Goal: Navigation & Orientation: Understand site structure

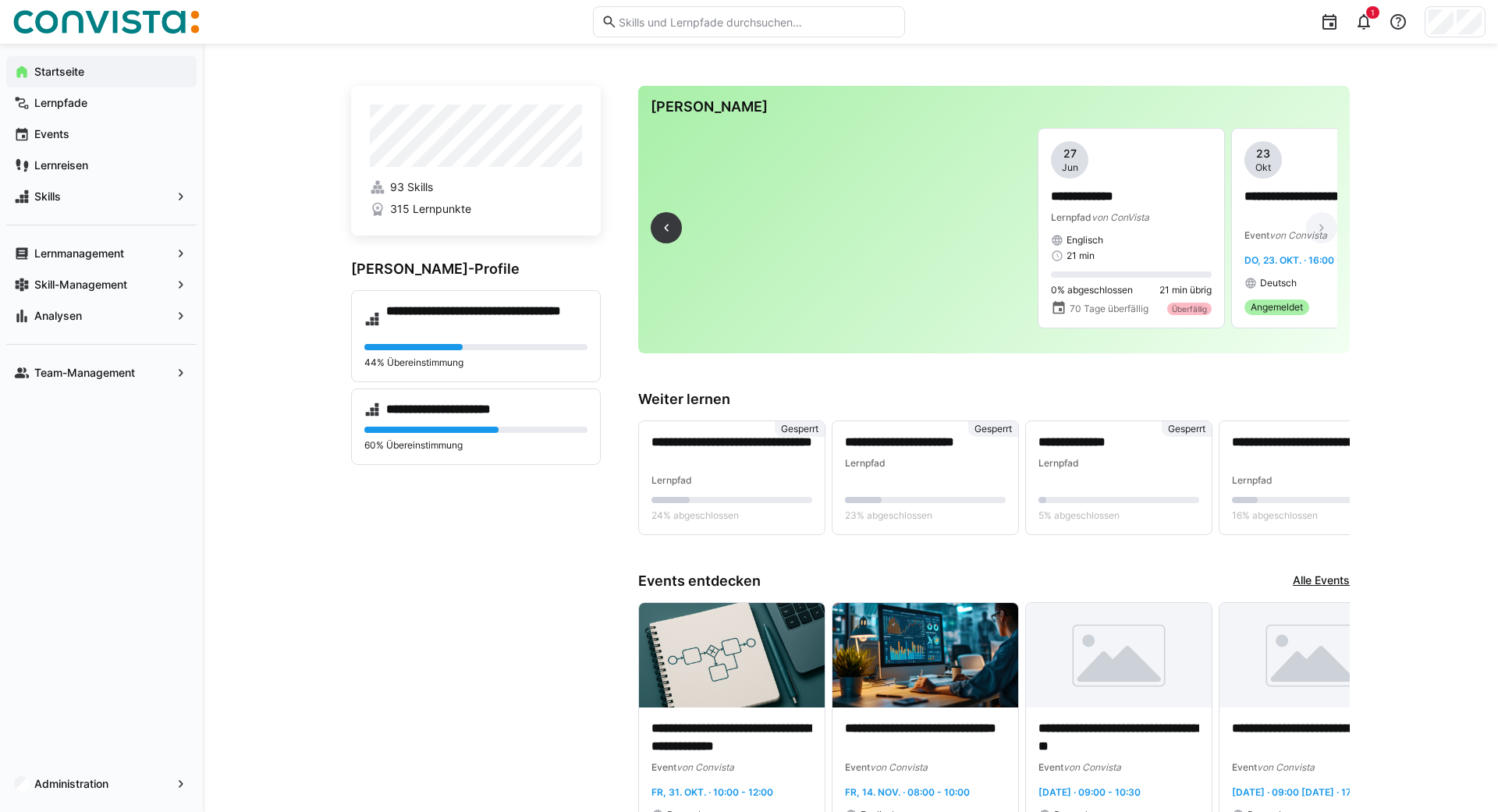
scroll to position [0, 275]
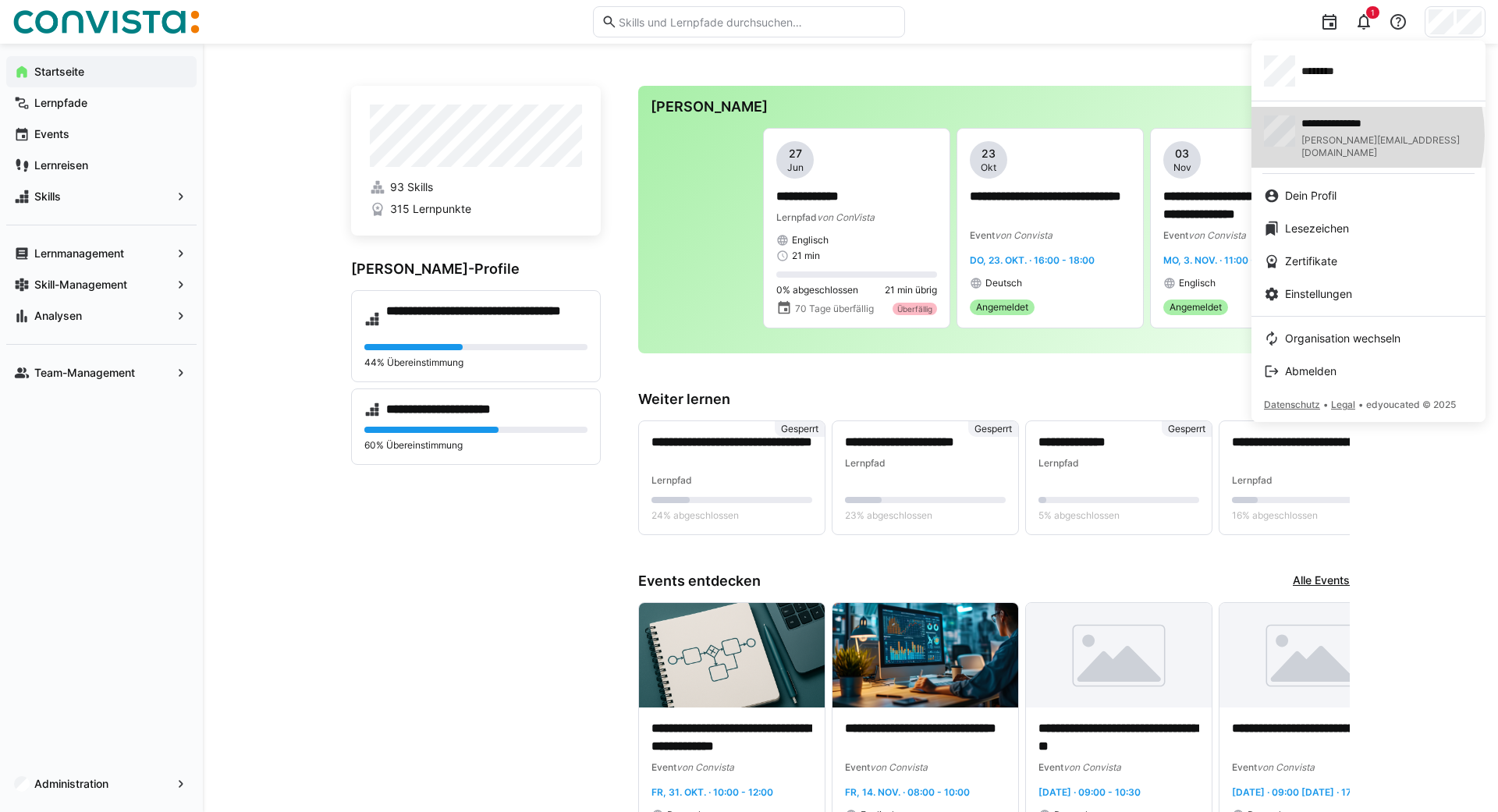
click at [1344, 135] on span "[PERSON_NAME][EMAIL_ADDRESS][DOMAIN_NAME]" at bounding box center [1387, 147] width 172 height 25
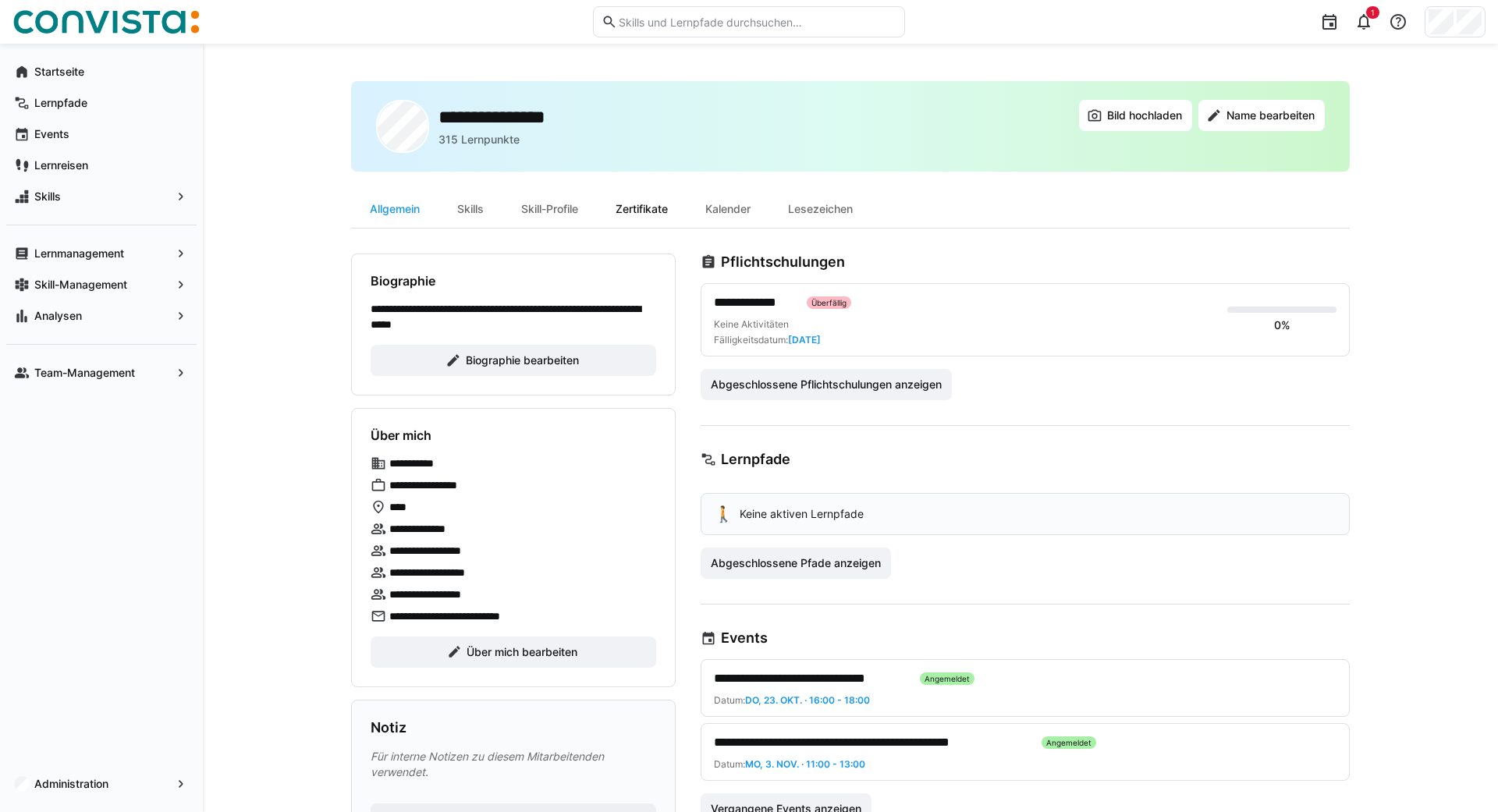
click at [647, 202] on div "Zertifikate" at bounding box center [642, 209] width 90 height 38
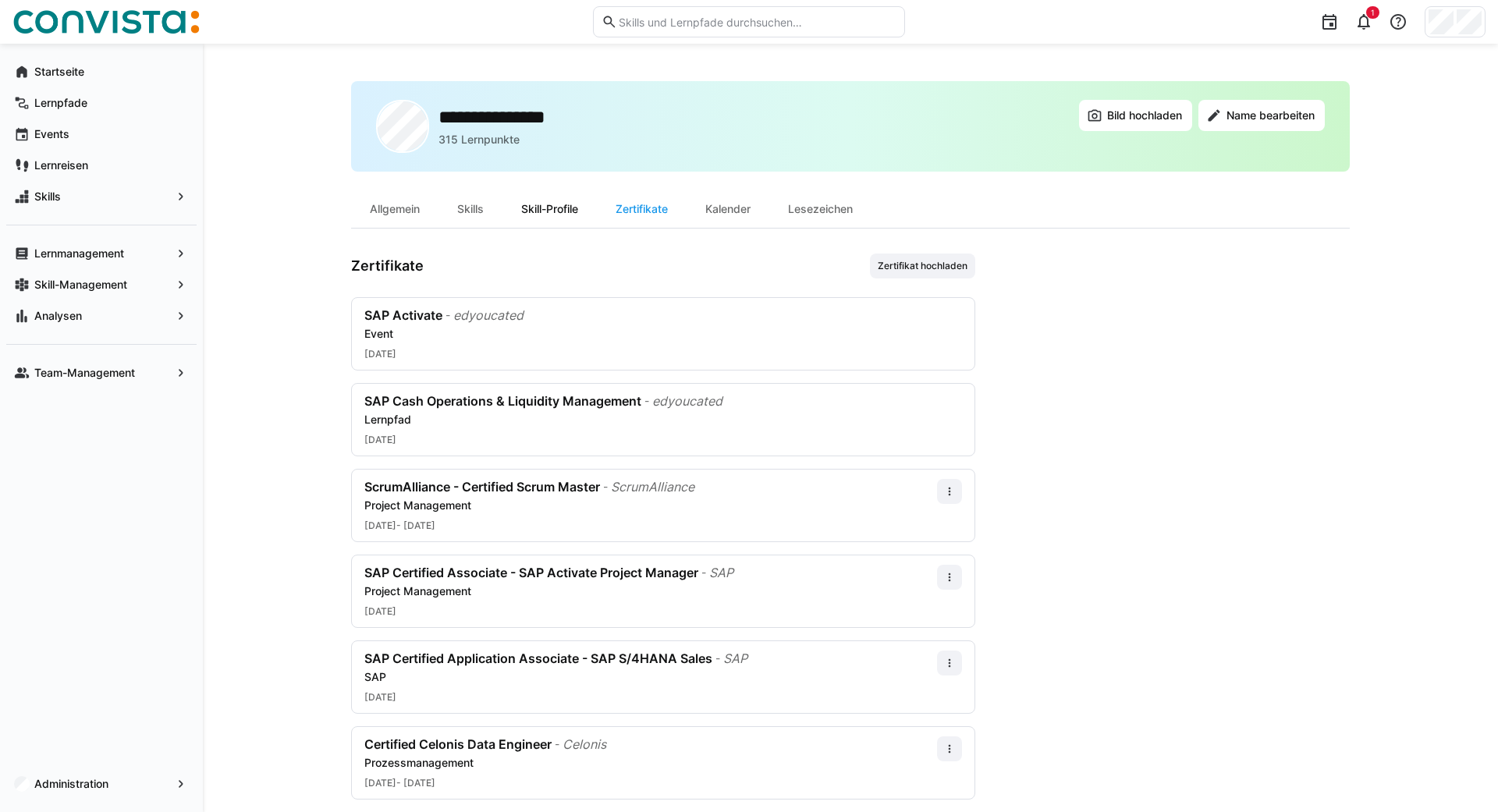
click at [550, 209] on div "Skill-Profile" at bounding box center [550, 209] width 95 height 38
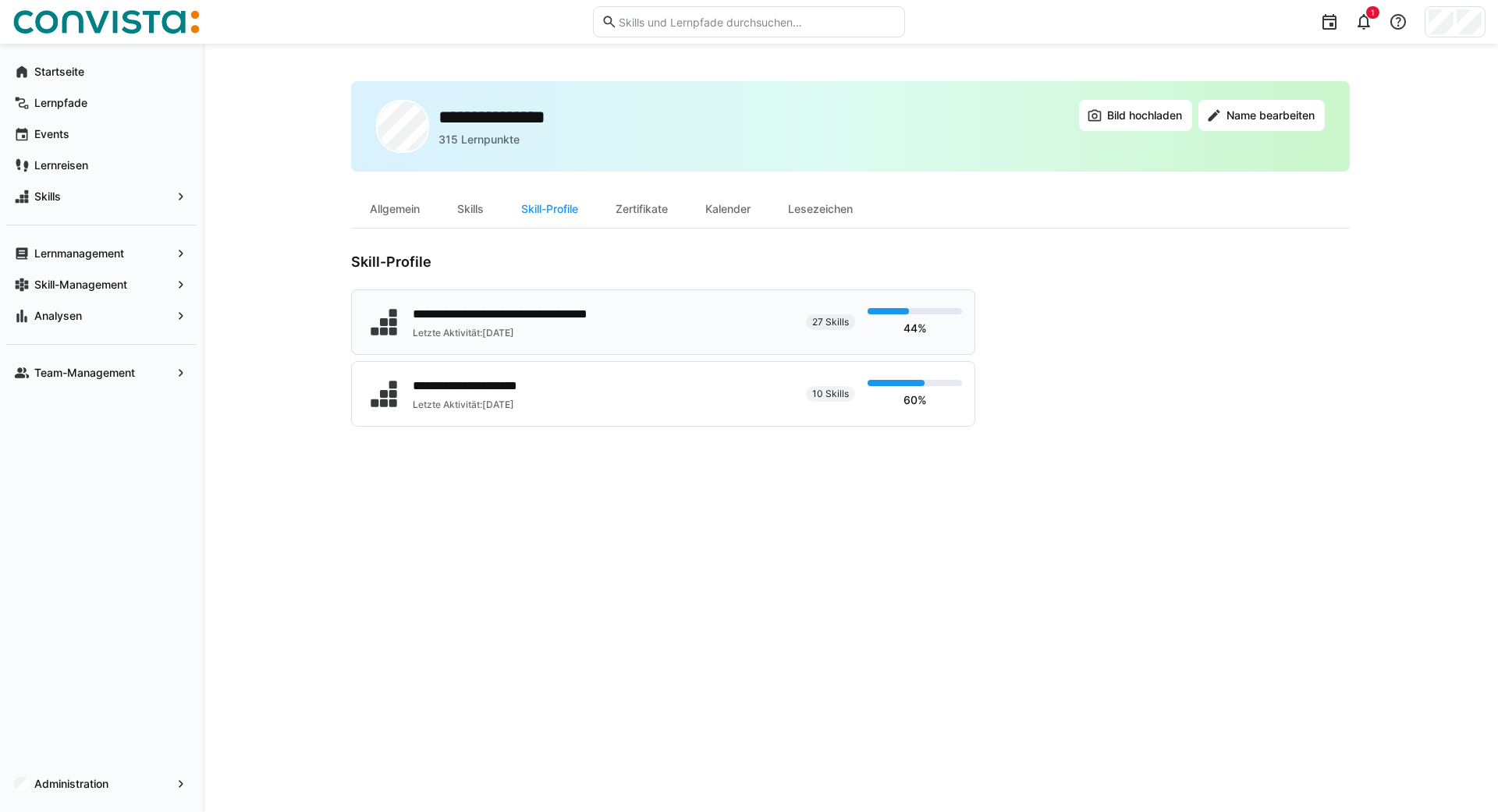
click at [562, 321] on div "**********" at bounding box center [535, 314] width 245 height 19
click at [473, 214] on div "Skills" at bounding box center [471, 209] width 64 height 38
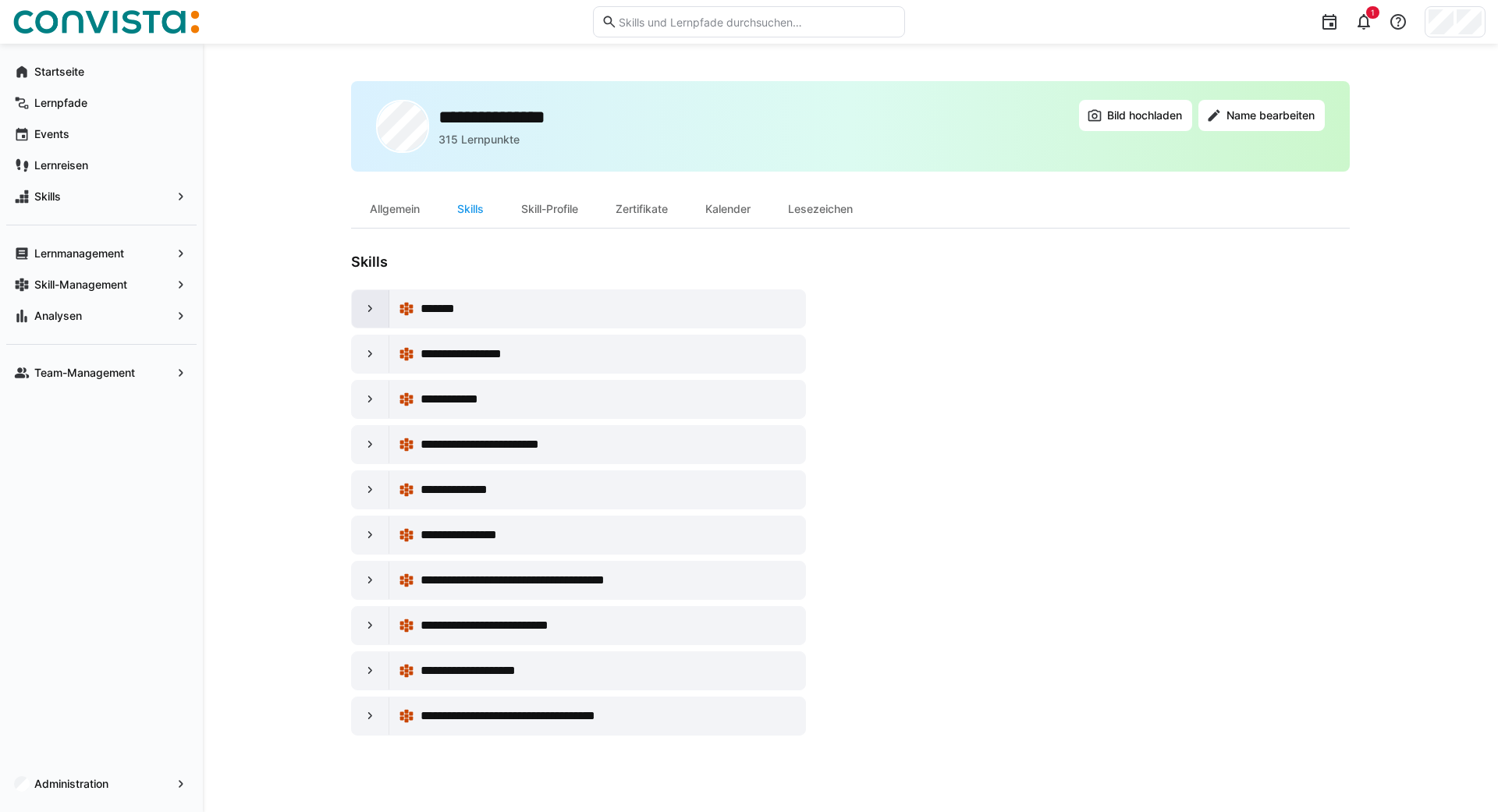
click at [360, 303] on div at bounding box center [371, 309] width 38 height 38
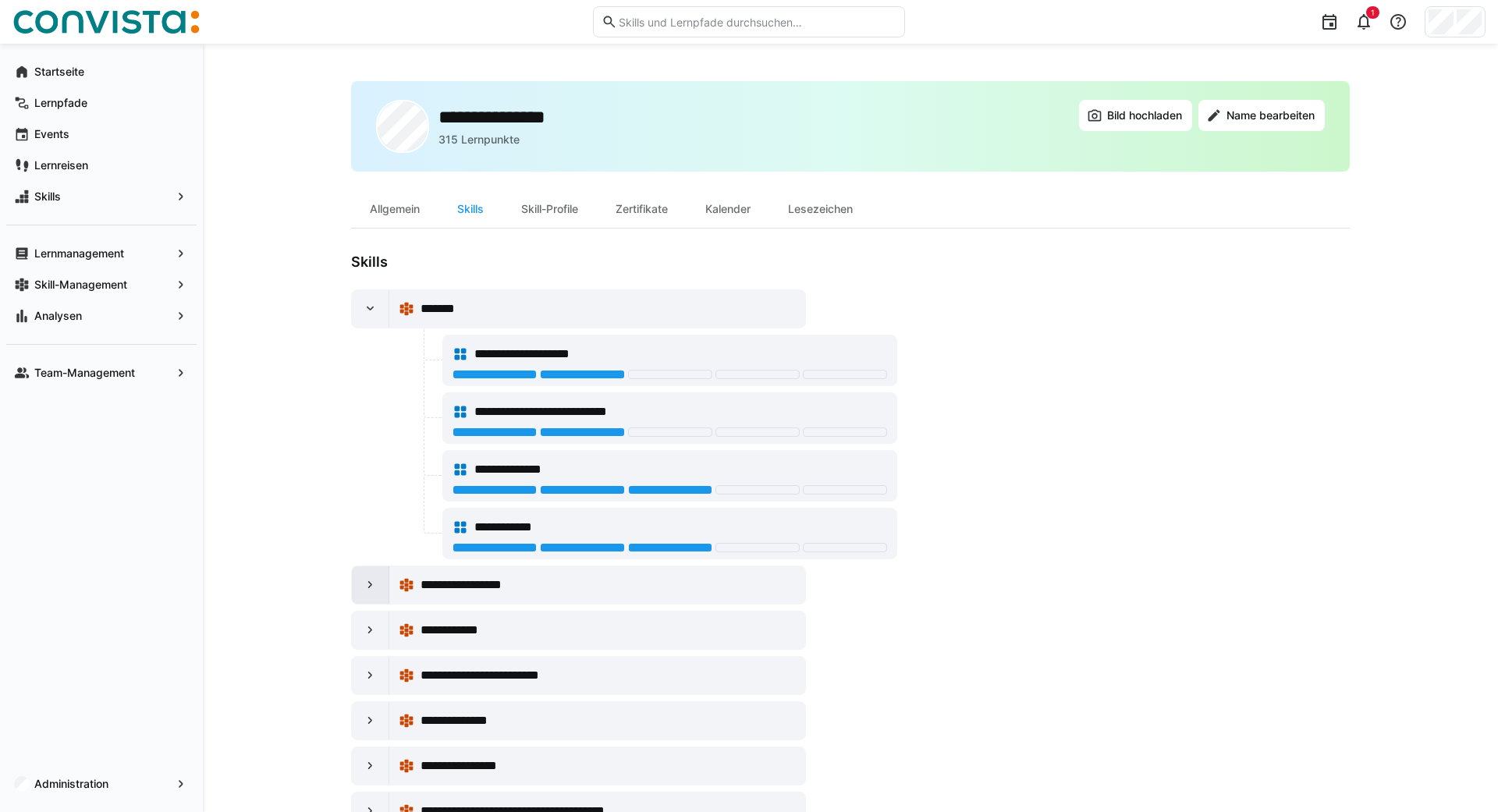
click at [365, 589] on eds-icon at bounding box center [370, 585] width 15 height 15
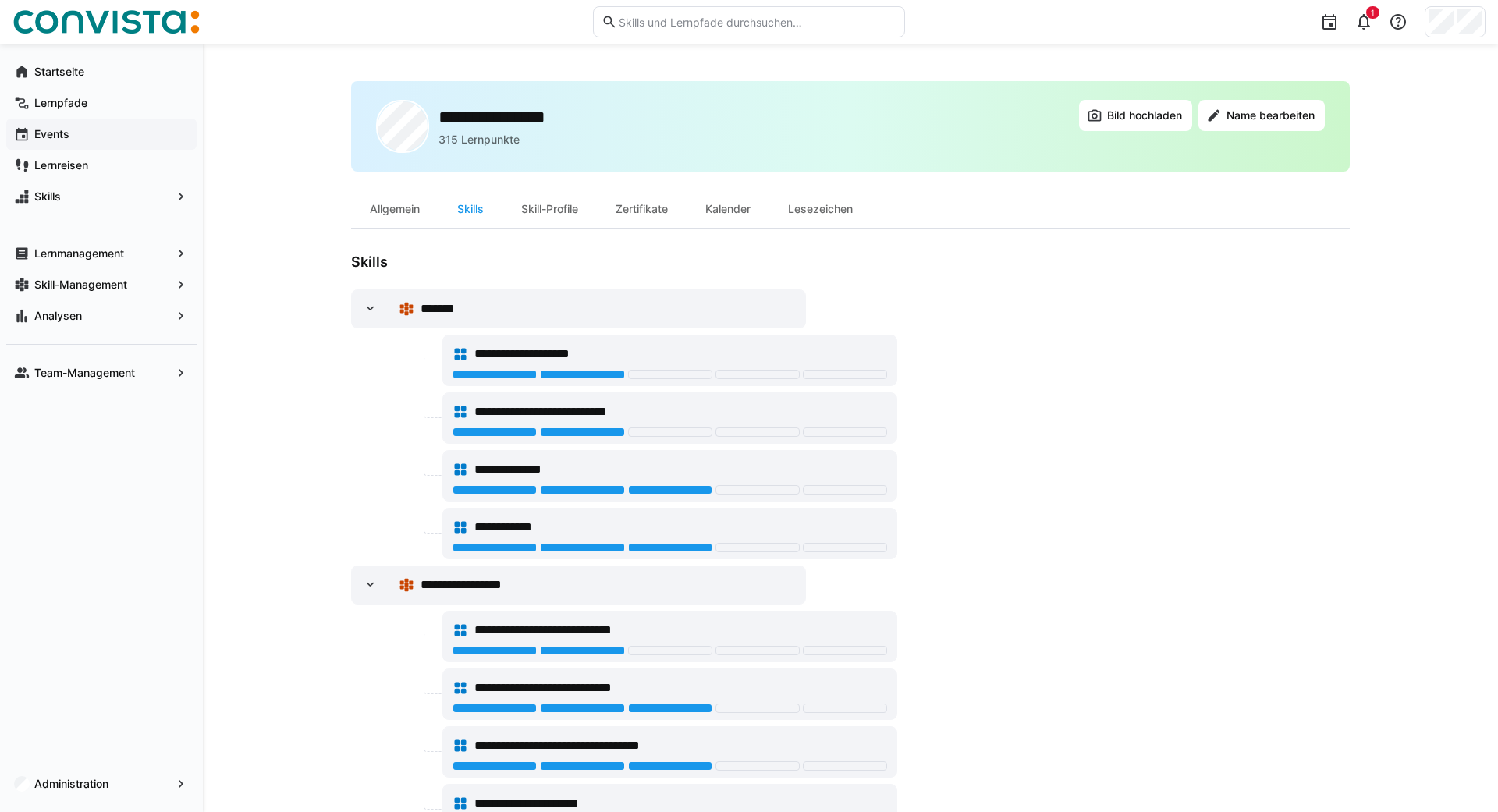
click at [0, 0] on app-navigation-label "Events" at bounding box center [0, 0] width 0 height 0
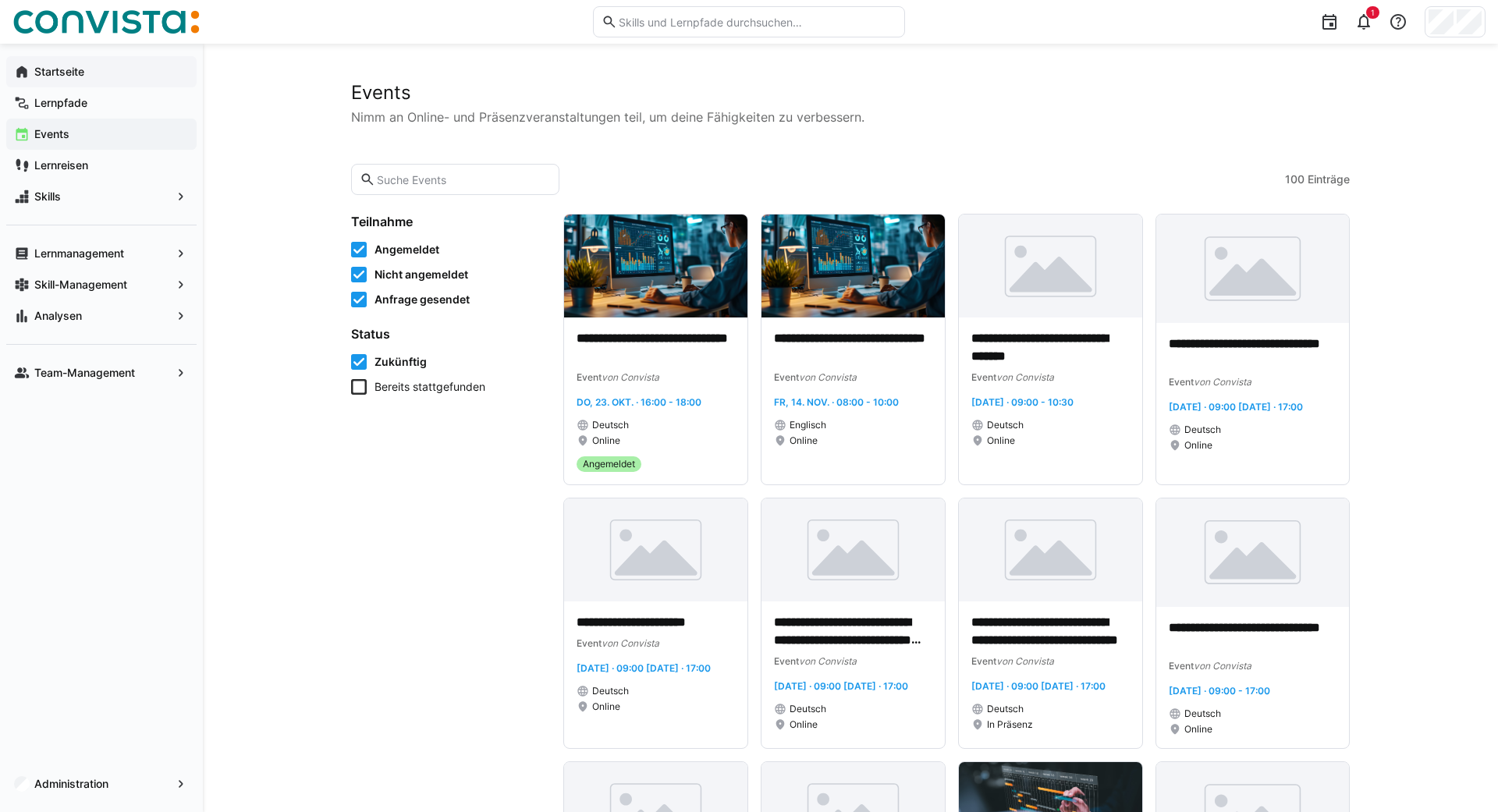
click at [0, 0] on app-navigation-label "Startseite" at bounding box center [0, 0] width 0 height 0
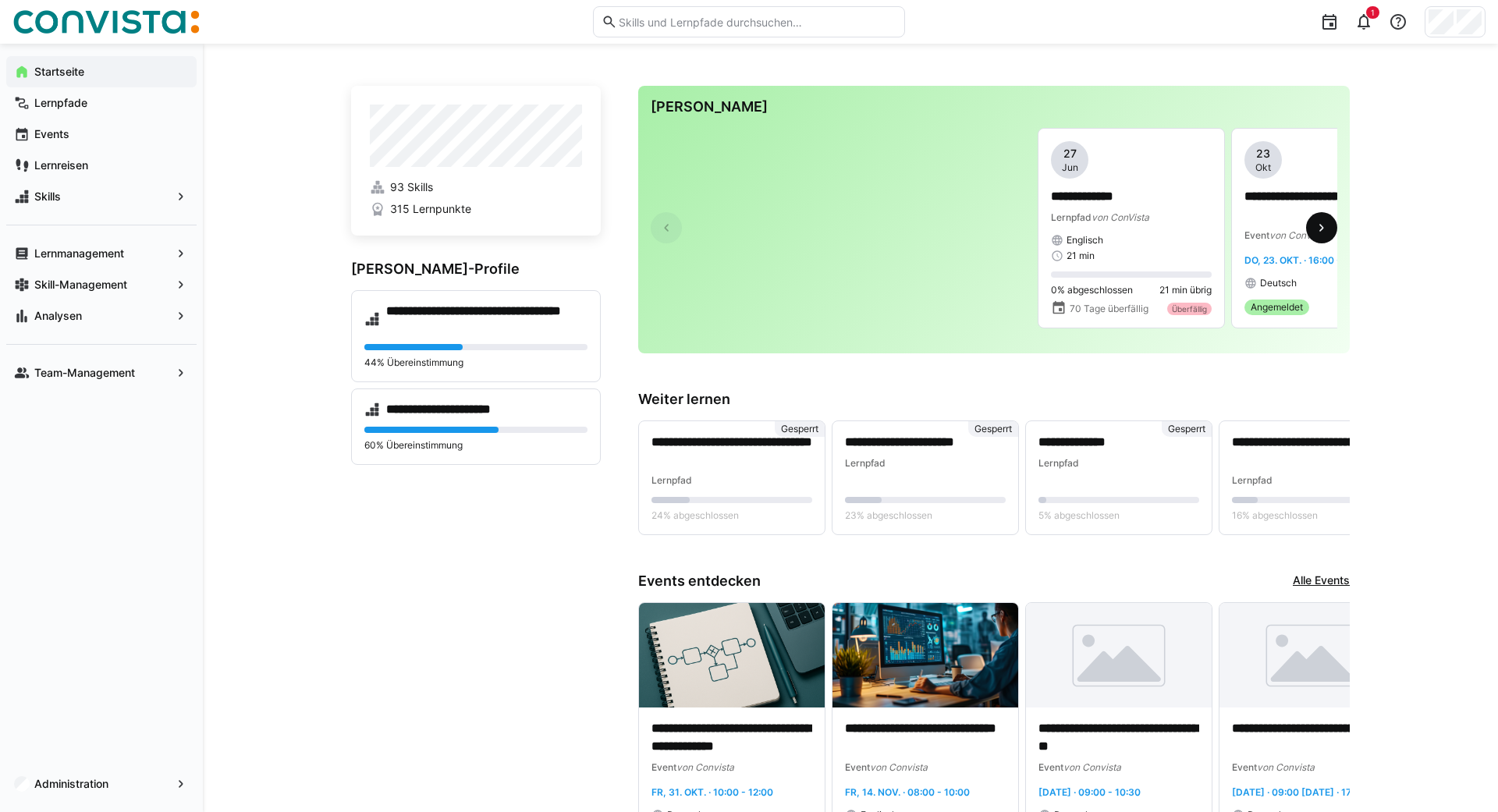
click at [1329, 227] on eds-icon at bounding box center [1321, 227] width 15 height 15
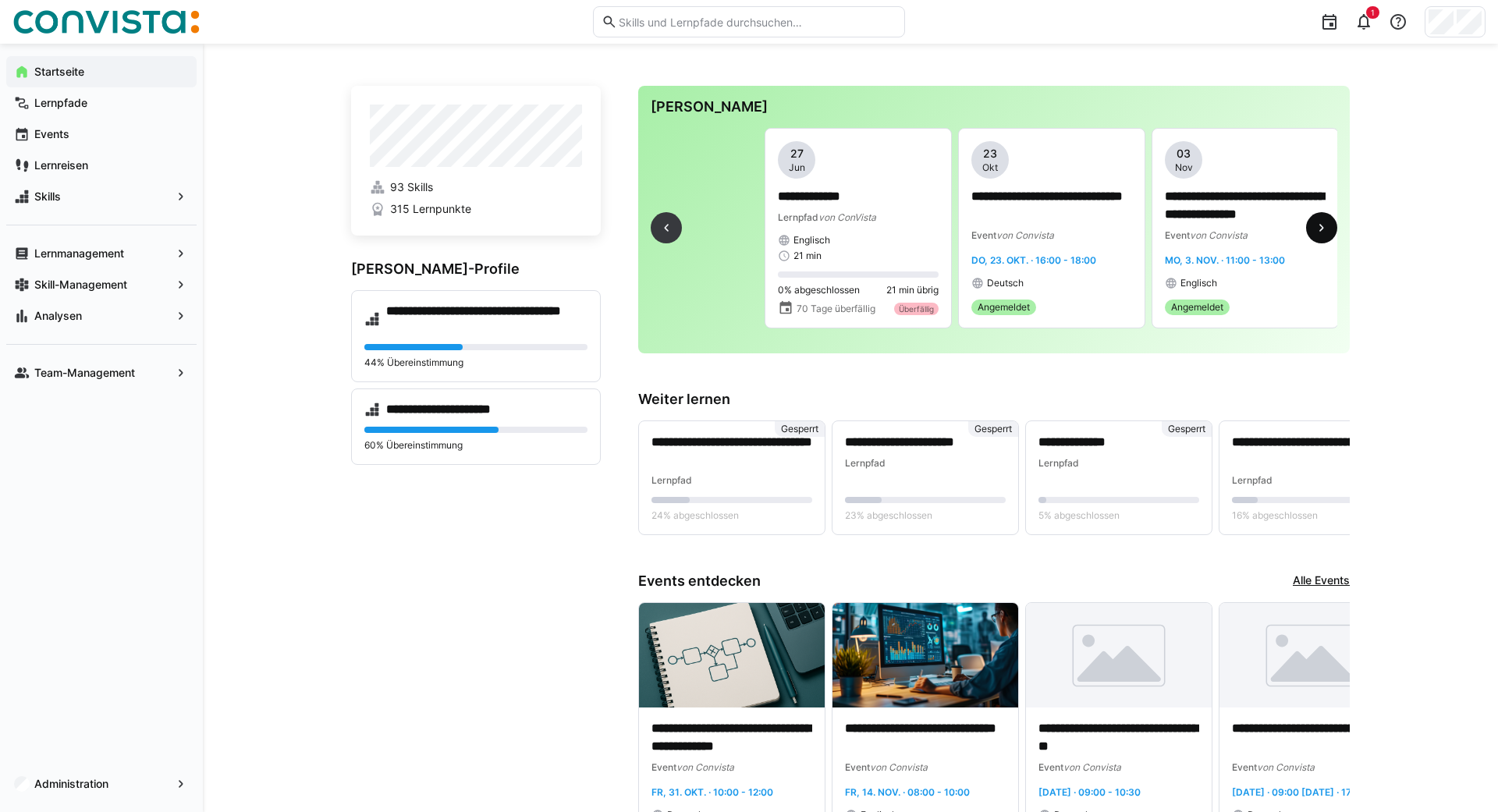
scroll to position [0, 275]
click at [47, 189] on span "Skills" at bounding box center [101, 196] width 139 height 15
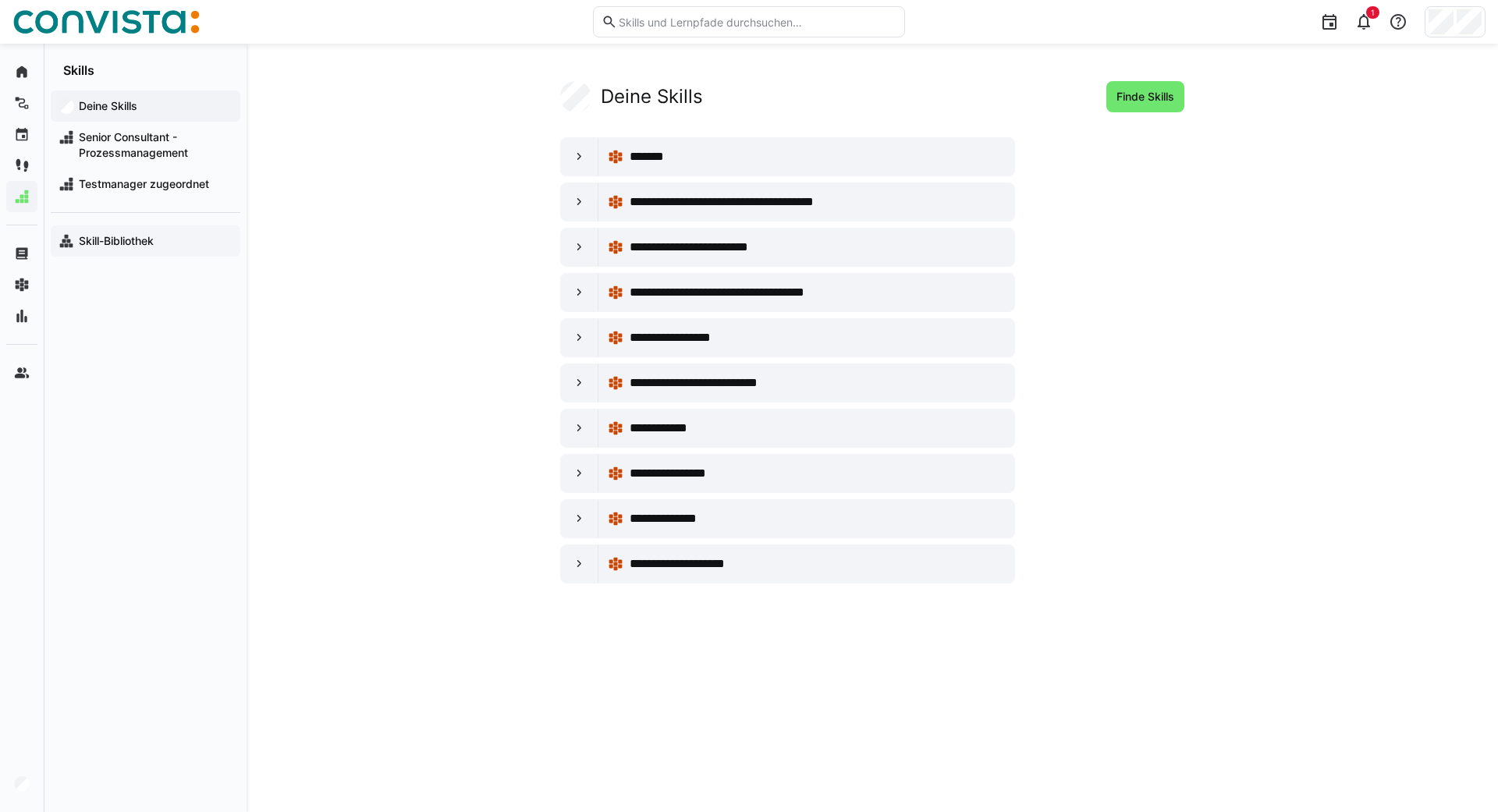
click at [0, 0] on app-navigation-label "Skill-Bibliothek" at bounding box center [0, 0] width 0 height 0
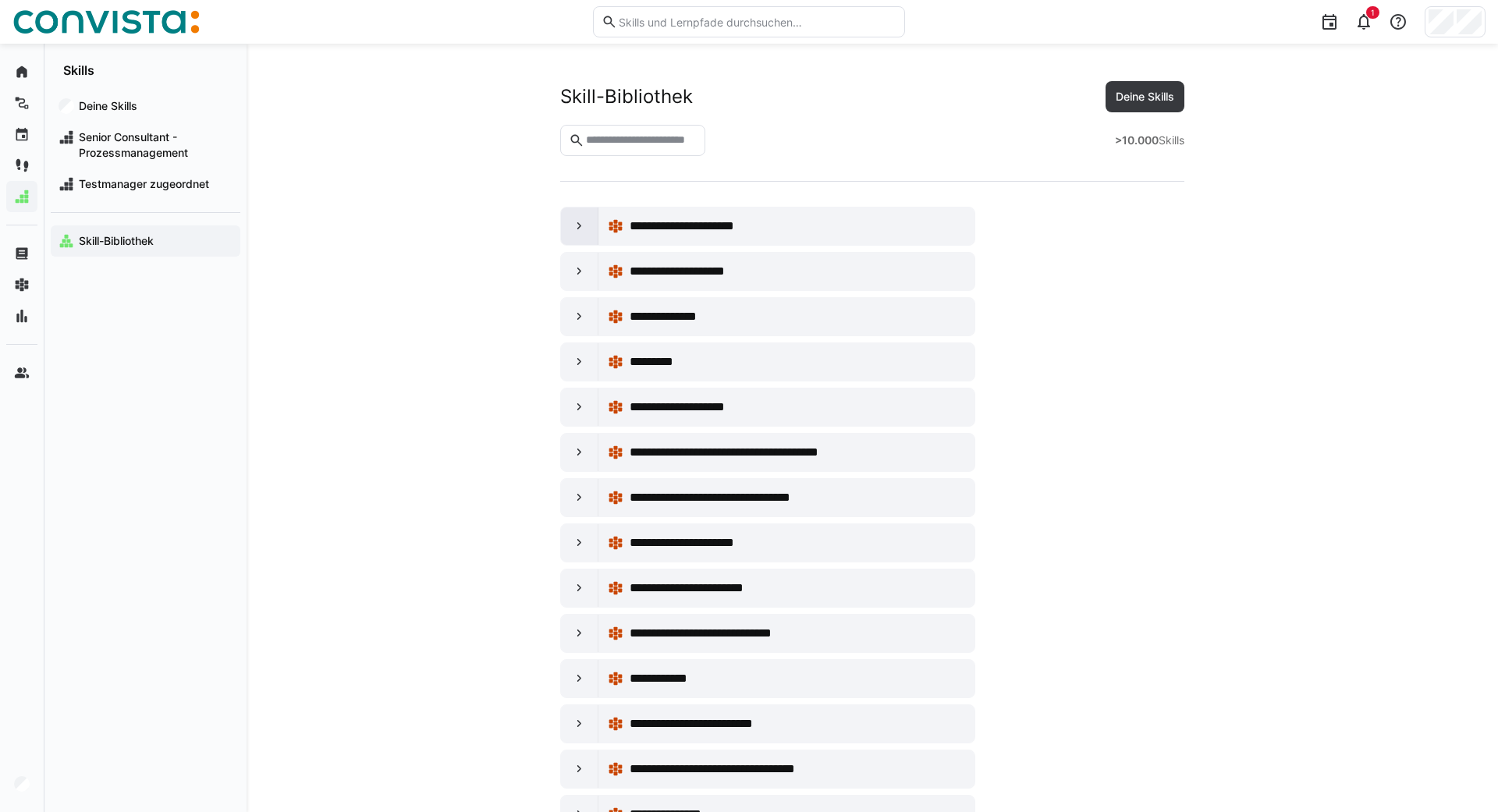
click at [582, 230] on eds-icon at bounding box center [579, 226] width 15 height 15
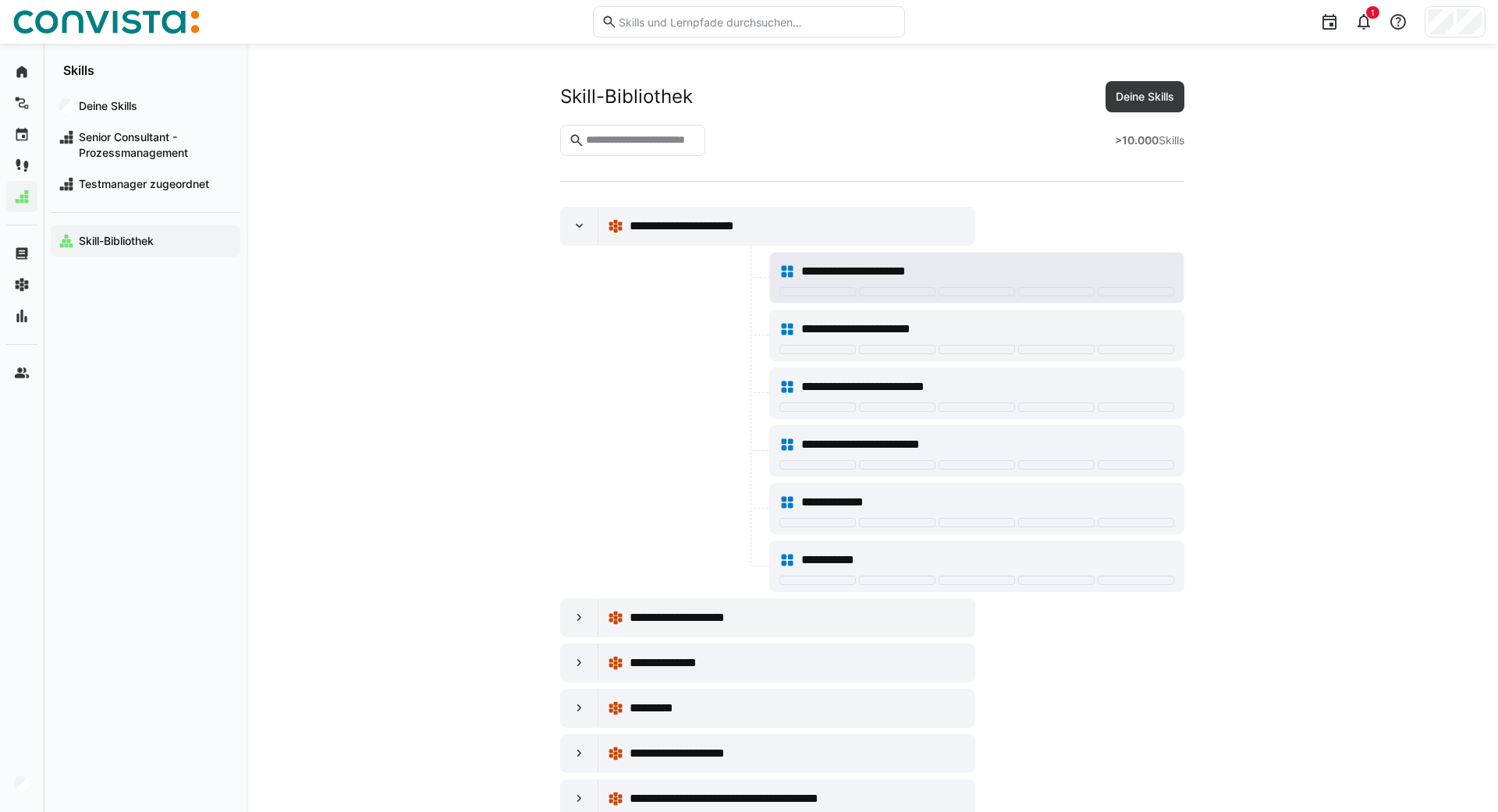
click at [877, 273] on span "**********" at bounding box center [869, 271] width 136 height 19
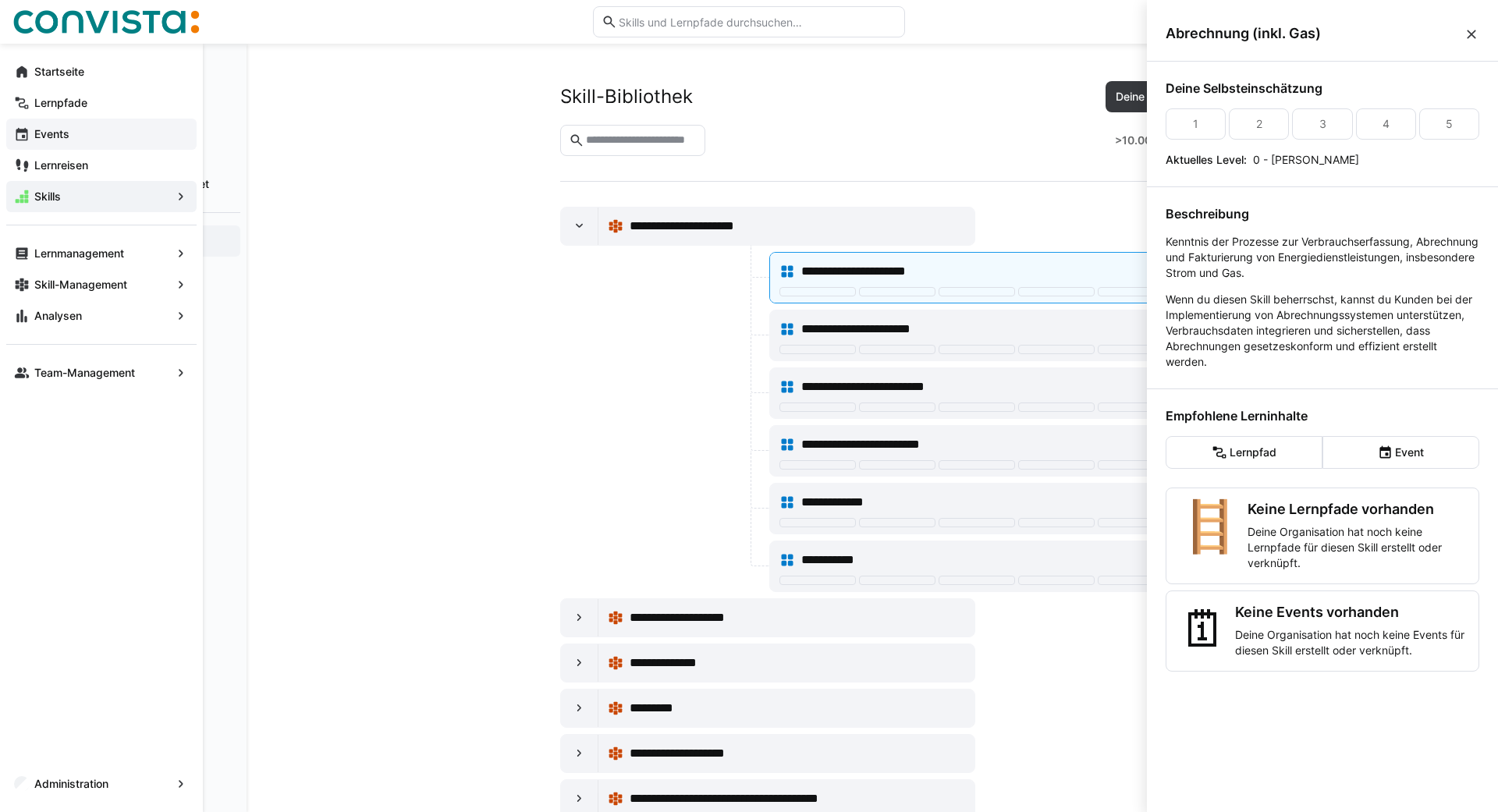
click at [0, 0] on app-navigation-label "Events" at bounding box center [0, 0] width 0 height 0
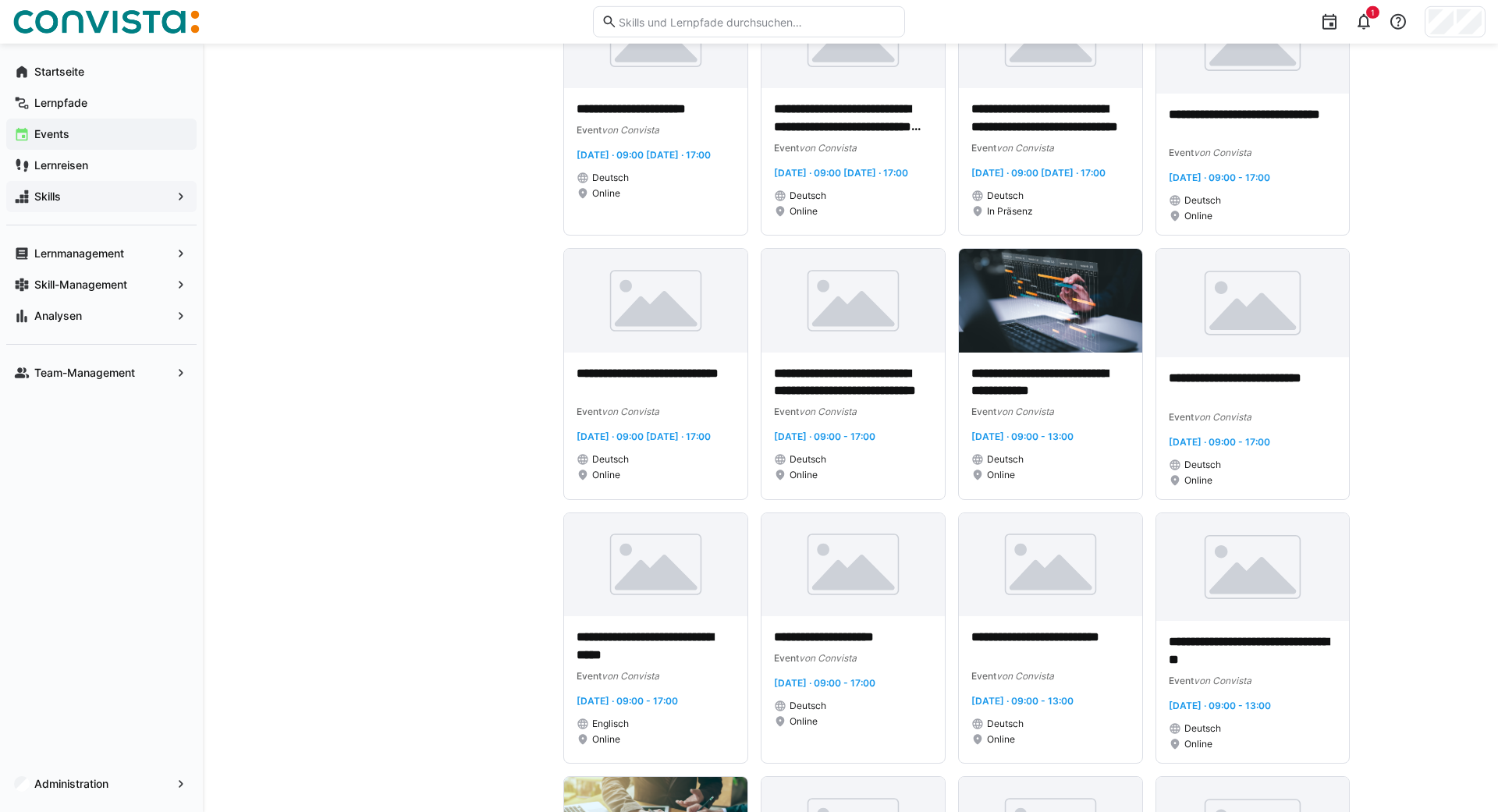
scroll to position [534, 0]
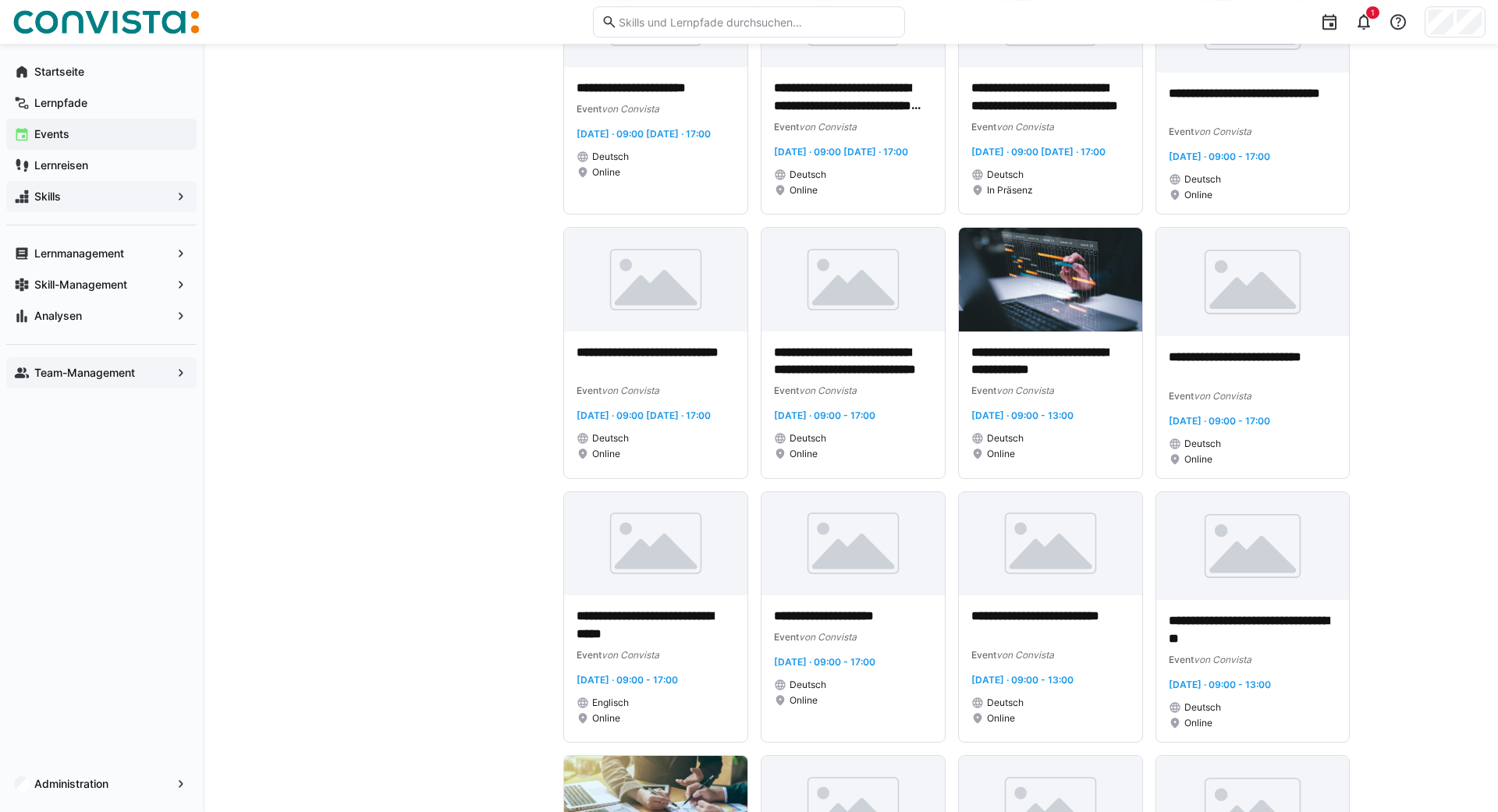
click at [0, 0] on app-navigation-label "Team-Management" at bounding box center [0, 0] width 0 height 0
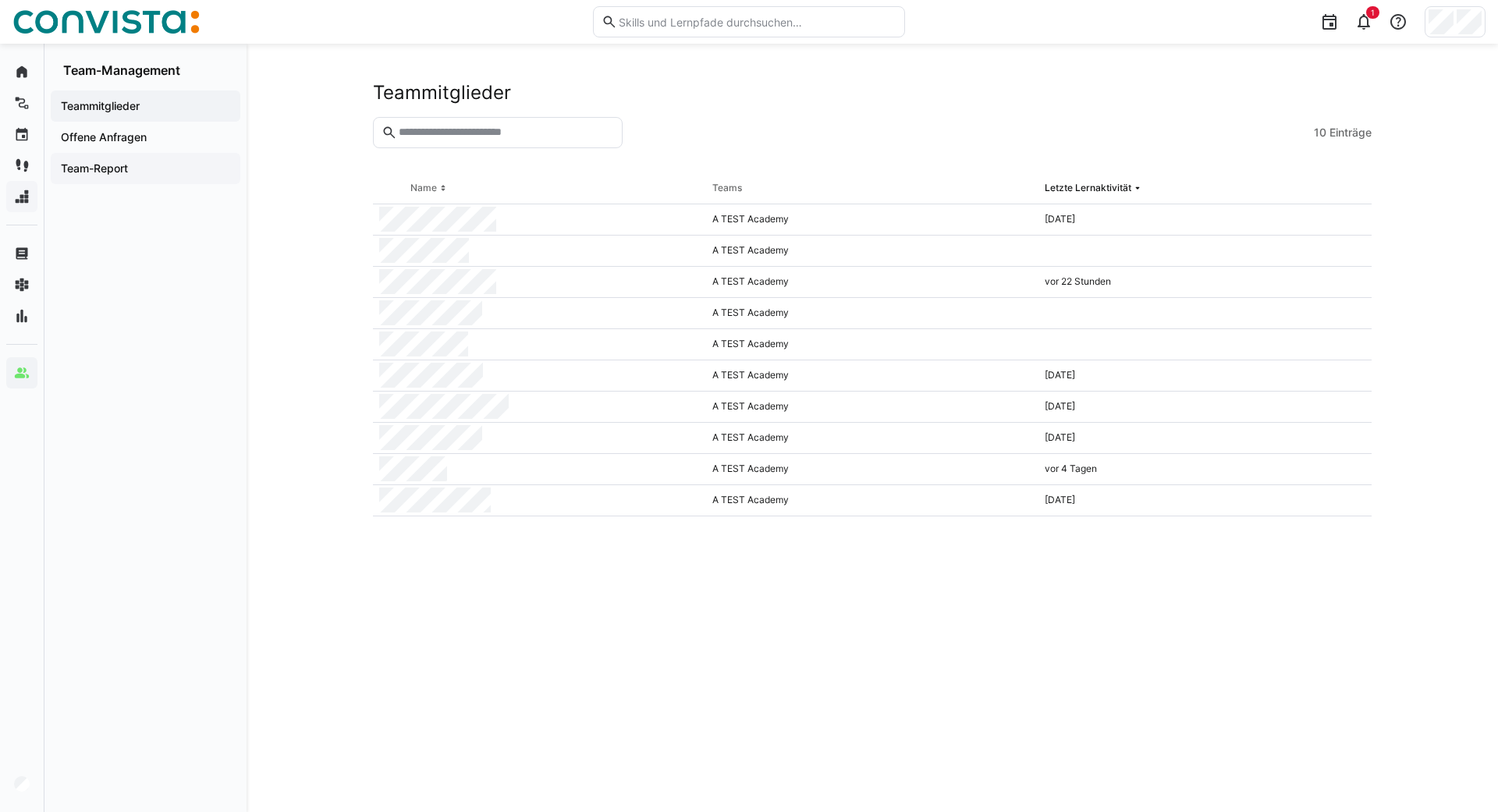
click at [0, 0] on app-navigation-label "Team-Report" at bounding box center [0, 0] width 0 height 0
